Goal: Communication & Community: Answer question/provide support

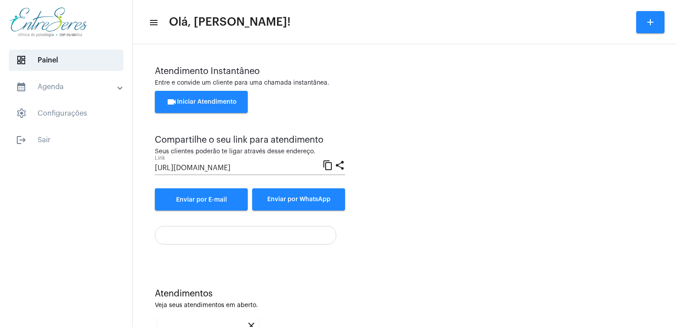
scroll to position [118, 0]
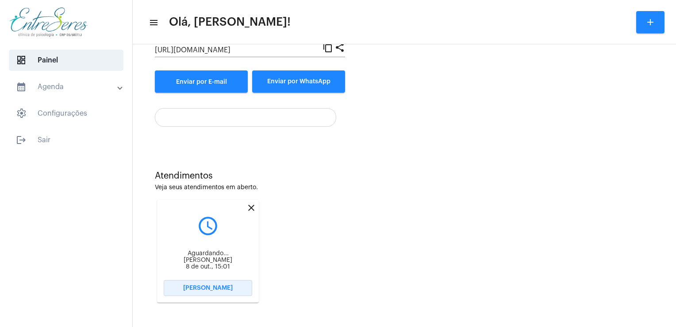
click at [176, 291] on button "[PERSON_NAME]" at bounding box center [208, 288] width 89 height 16
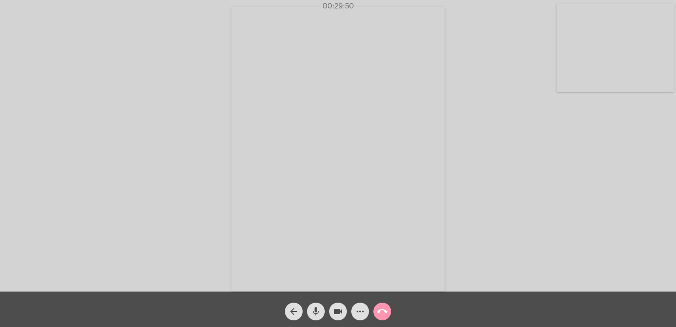
click at [598, 57] on video at bounding box center [615, 48] width 117 height 88
click at [130, 111] on video at bounding box center [118, 148] width 117 height 157
click at [381, 314] on mat-icon "call_end" at bounding box center [382, 311] width 11 height 11
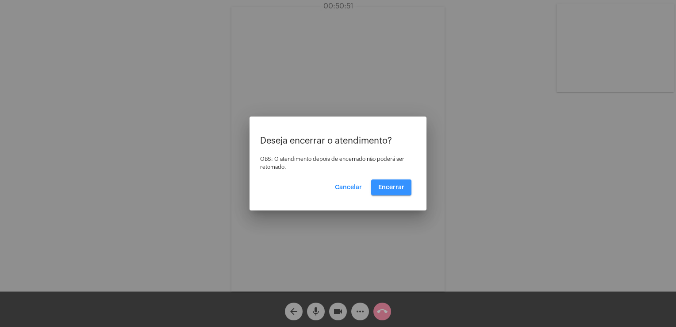
click at [395, 182] on button "Encerrar" at bounding box center [391, 187] width 40 height 16
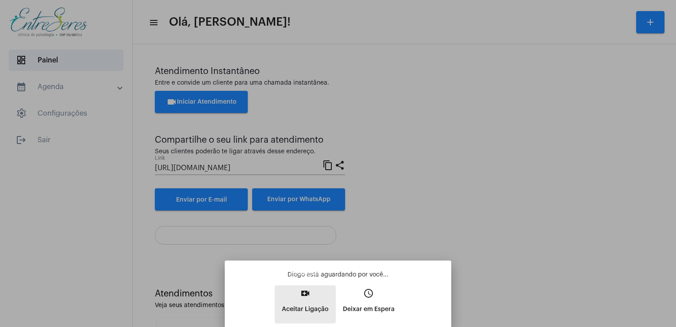
click at [308, 286] on button "video_call Aceitar Ligação" at bounding box center [305, 304] width 61 height 38
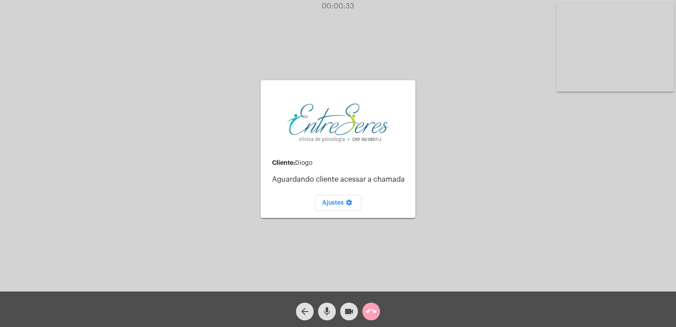
click at [372, 313] on mat-icon "call_end" at bounding box center [371, 311] width 11 height 11
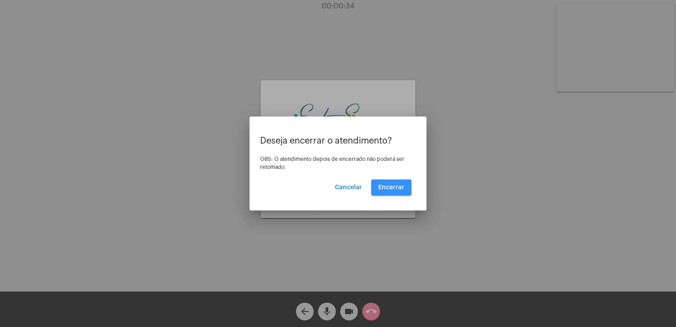
click at [386, 187] on span "Encerrar" at bounding box center [391, 187] width 26 height 6
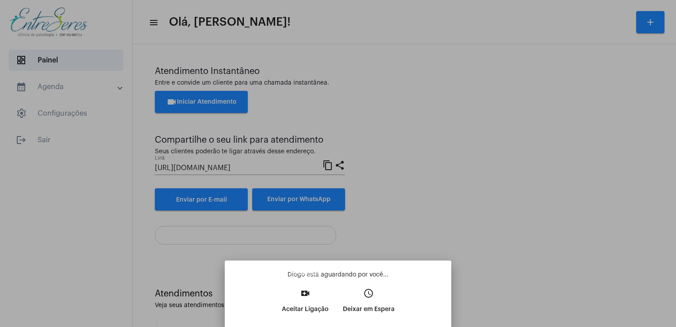
click at [307, 301] on p "Aceitar Ligação" at bounding box center [305, 309] width 47 height 16
